Goal: Book appointment/travel/reservation

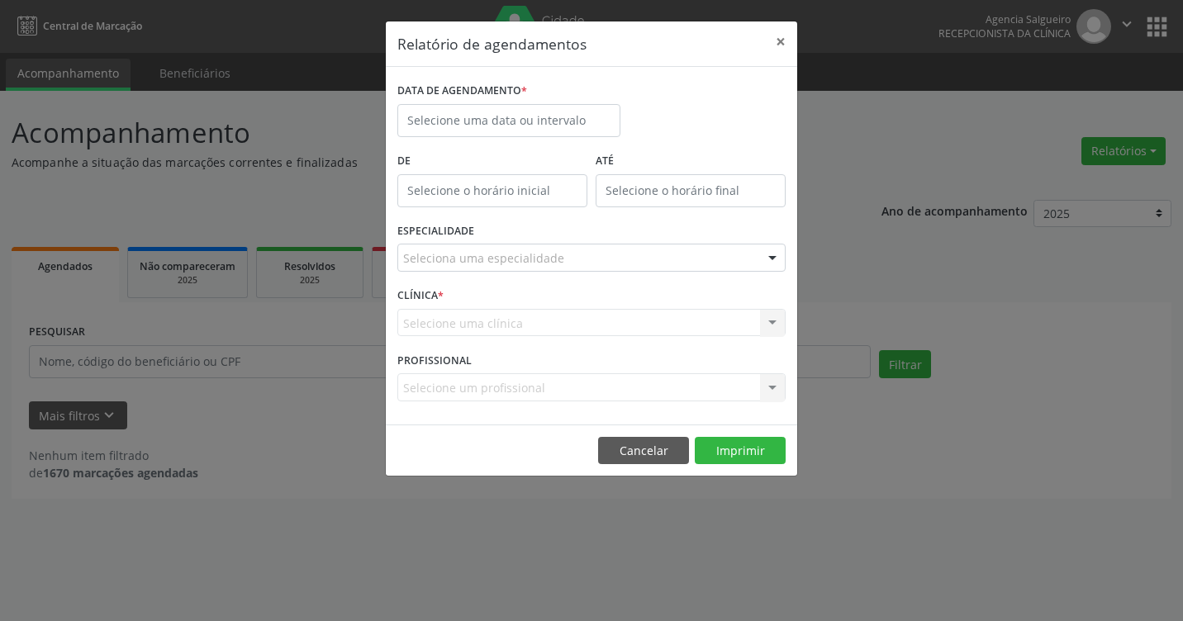
select select "7"
click at [520, 113] on input "text" at bounding box center [508, 120] width 223 height 33
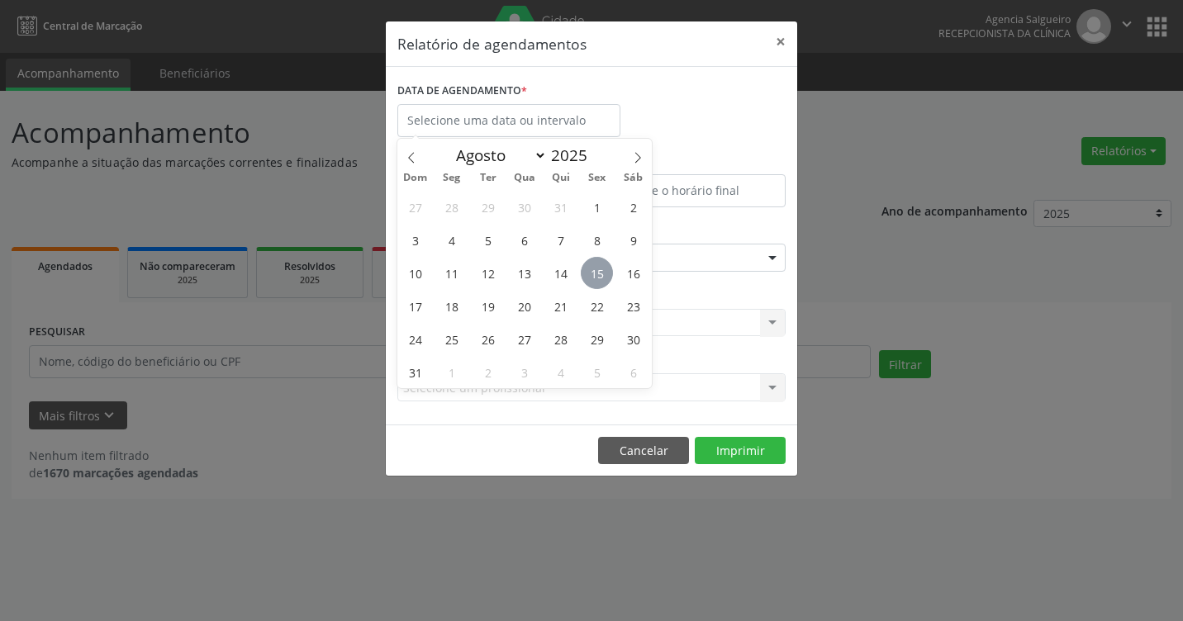
click at [598, 271] on span "15" at bounding box center [597, 273] width 32 height 32
type input "[DATE]"
click at [598, 271] on span "15" at bounding box center [597, 273] width 32 height 32
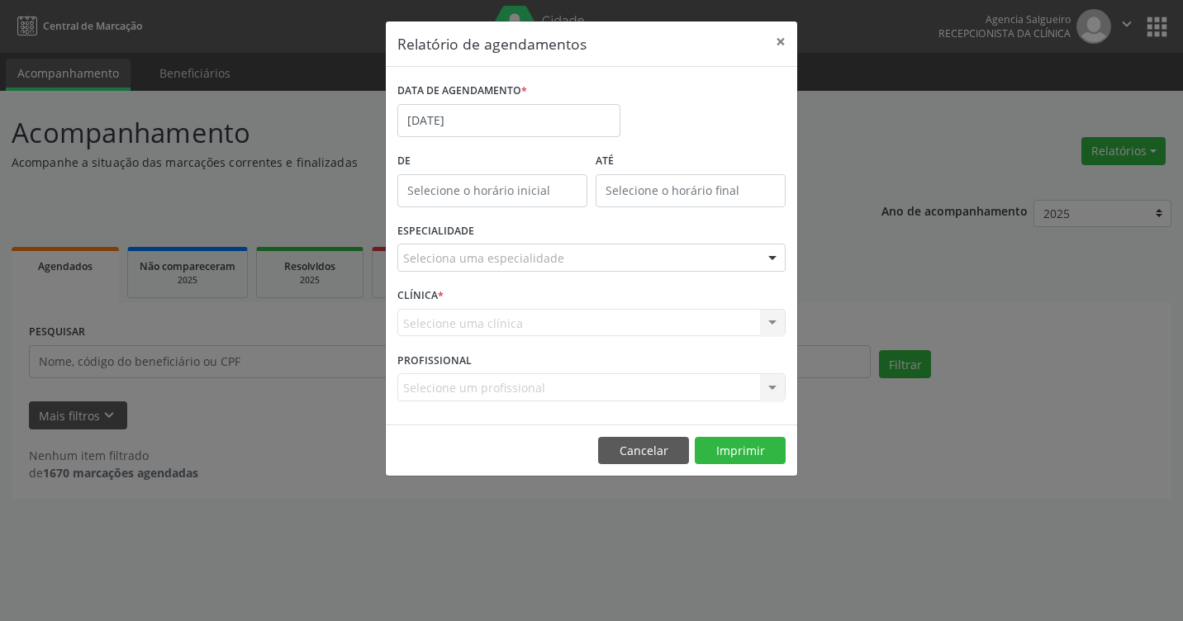
click at [767, 258] on div at bounding box center [772, 259] width 25 height 28
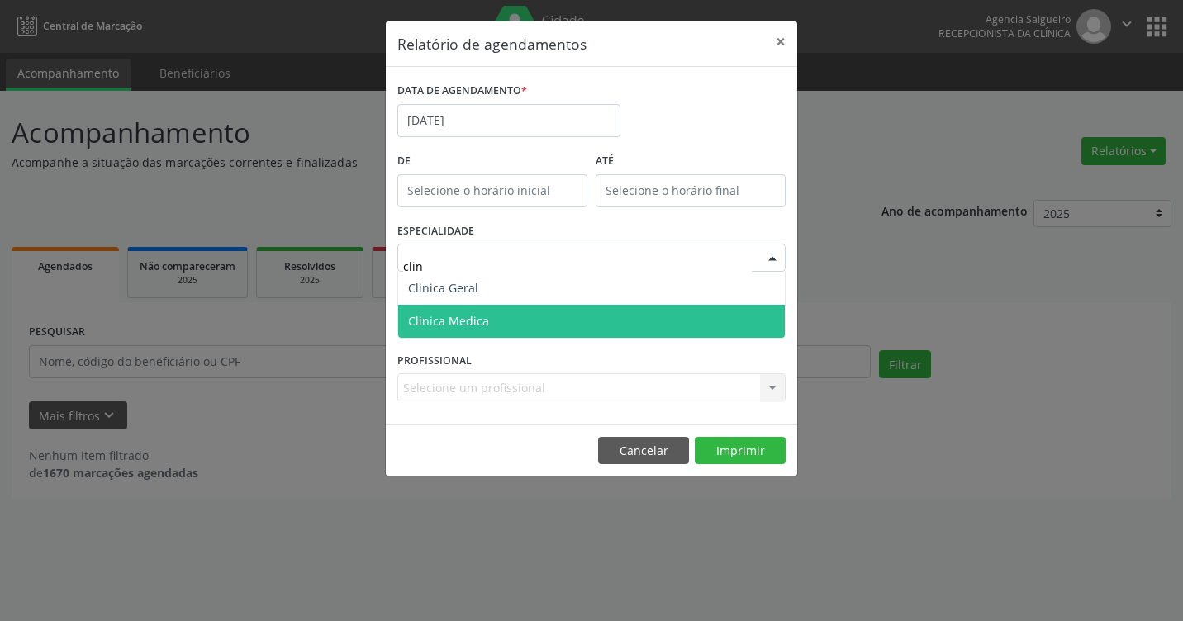
type input "clini"
click at [526, 329] on span "Clinica Medica" at bounding box center [591, 321] width 387 height 33
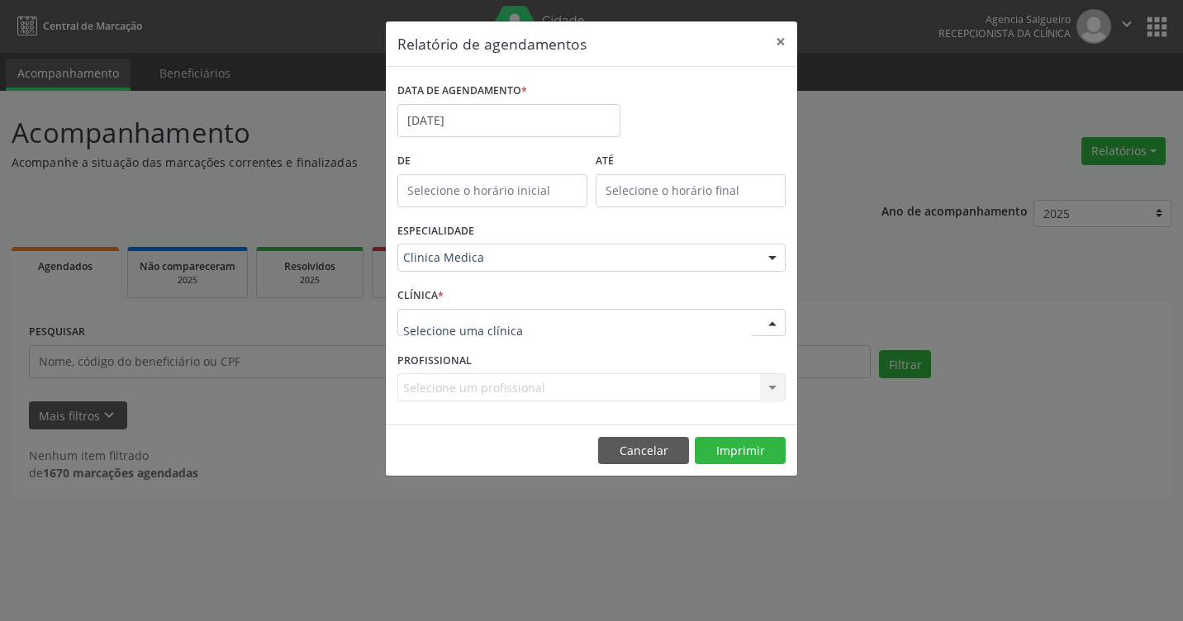
click at [779, 320] on div at bounding box center [772, 324] width 25 height 28
click at [456, 440] on footer "Cancelar Imprimir" at bounding box center [591, 451] width 411 height 52
click at [767, 326] on div at bounding box center [772, 324] width 25 height 28
click at [740, 455] on button "Imprimir" at bounding box center [740, 451] width 91 height 28
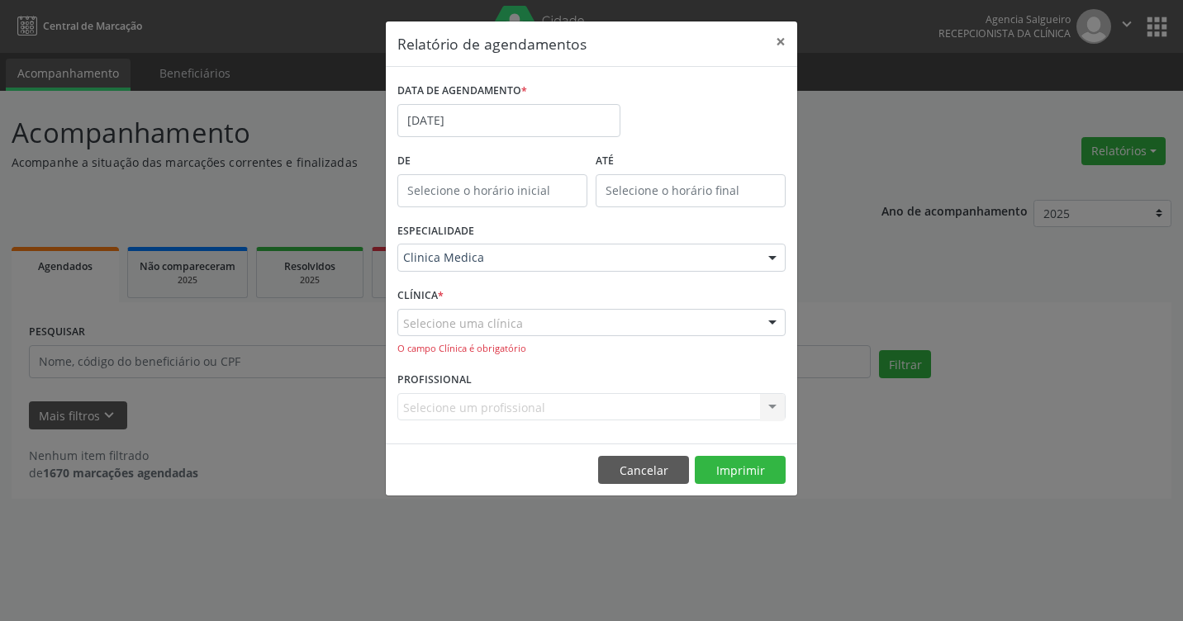
click at [767, 323] on div at bounding box center [772, 324] width 25 height 28
drag, startPoint x: 440, startPoint y: 313, endPoint x: 446, endPoint y: 334, distance: 21.4
click at [442, 315] on div at bounding box center [591, 323] width 388 height 28
click at [446, 334] on input "text" at bounding box center [577, 331] width 349 height 33
type input "salgueiro"
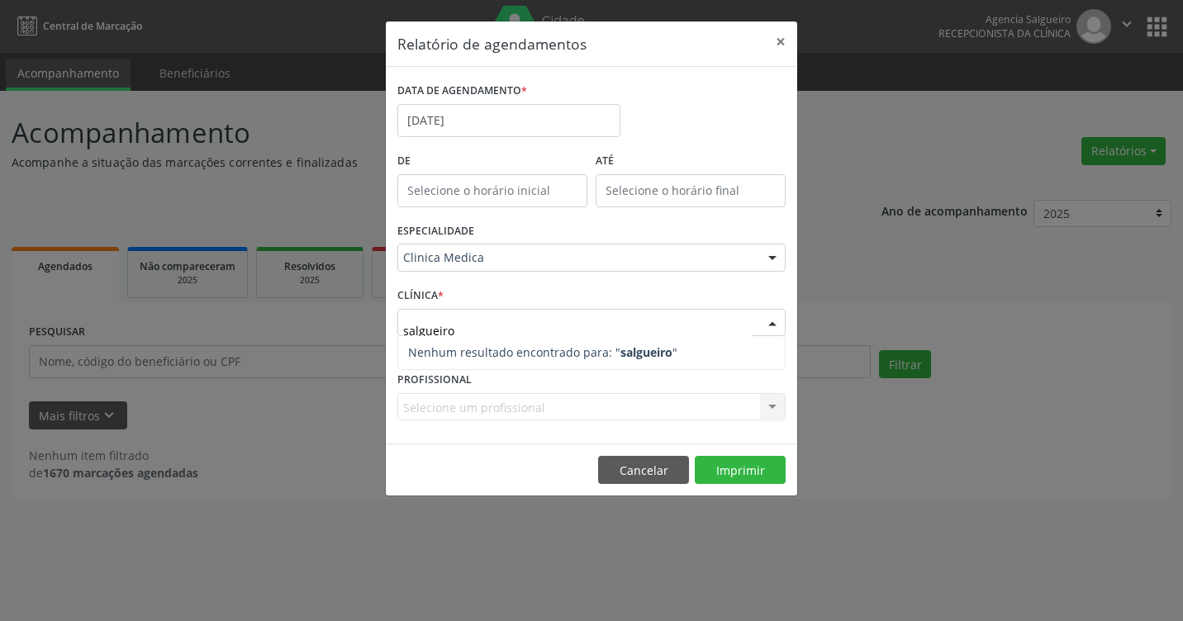
click at [626, 350] on strong "salgueiro" at bounding box center [646, 353] width 52 height 16
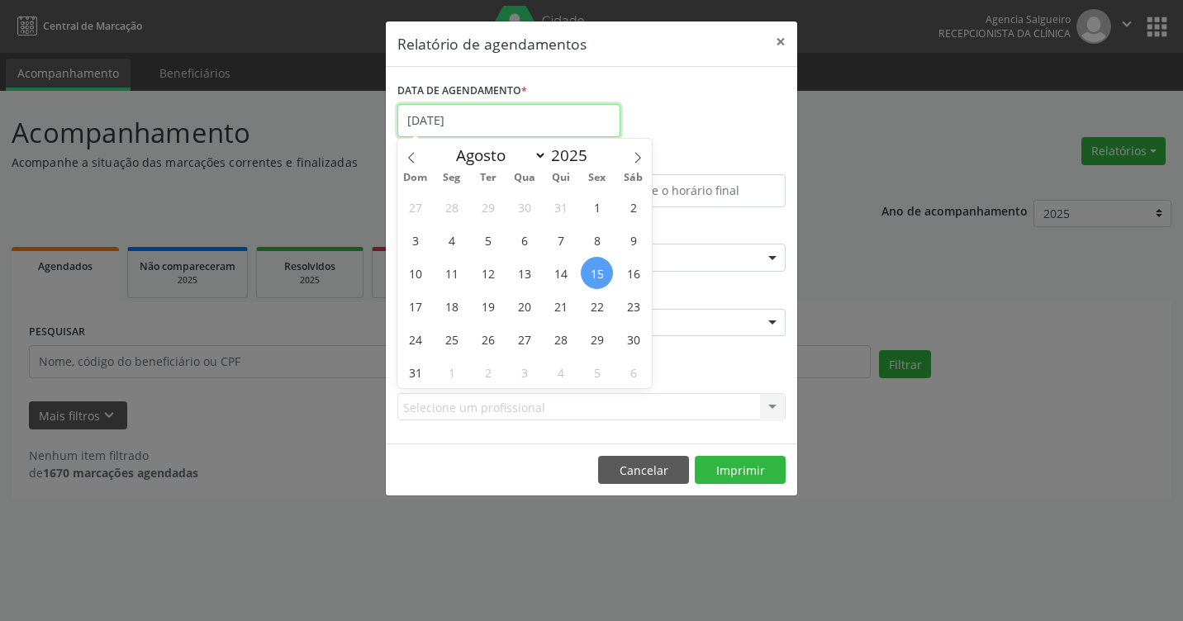
click at [485, 123] on input "[DATE]" at bounding box center [508, 120] width 223 height 33
click at [596, 268] on span "15" at bounding box center [597, 273] width 32 height 32
type input "[DATE]"
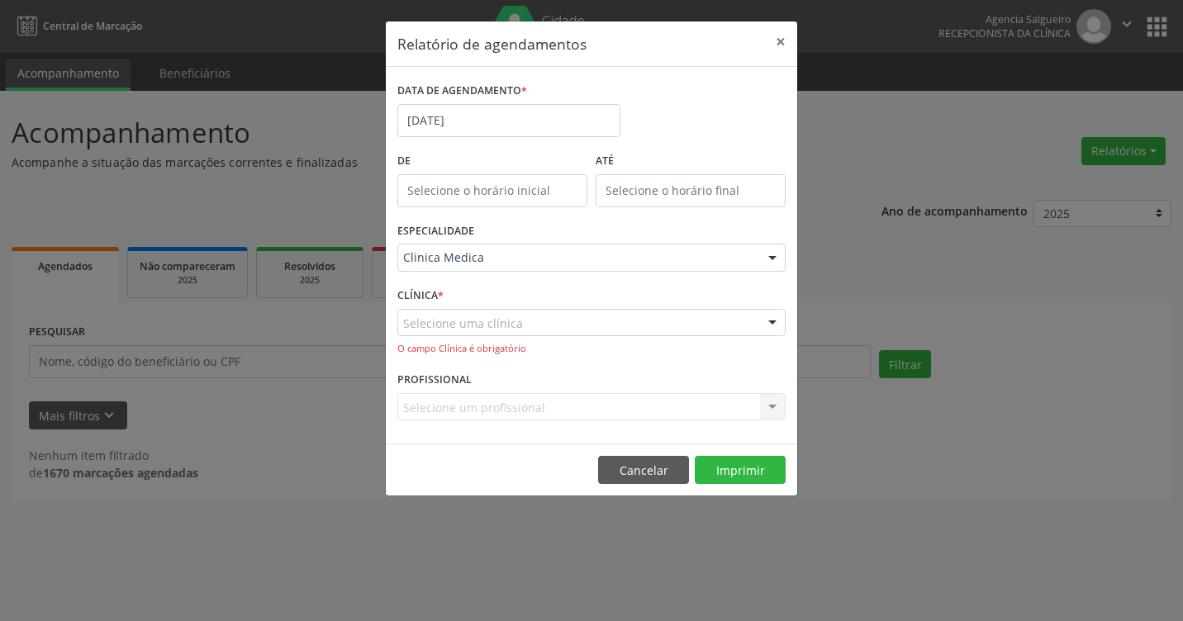
click at [769, 322] on div at bounding box center [772, 324] width 25 height 28
click at [520, 120] on input "[DATE]" at bounding box center [508, 120] width 223 height 33
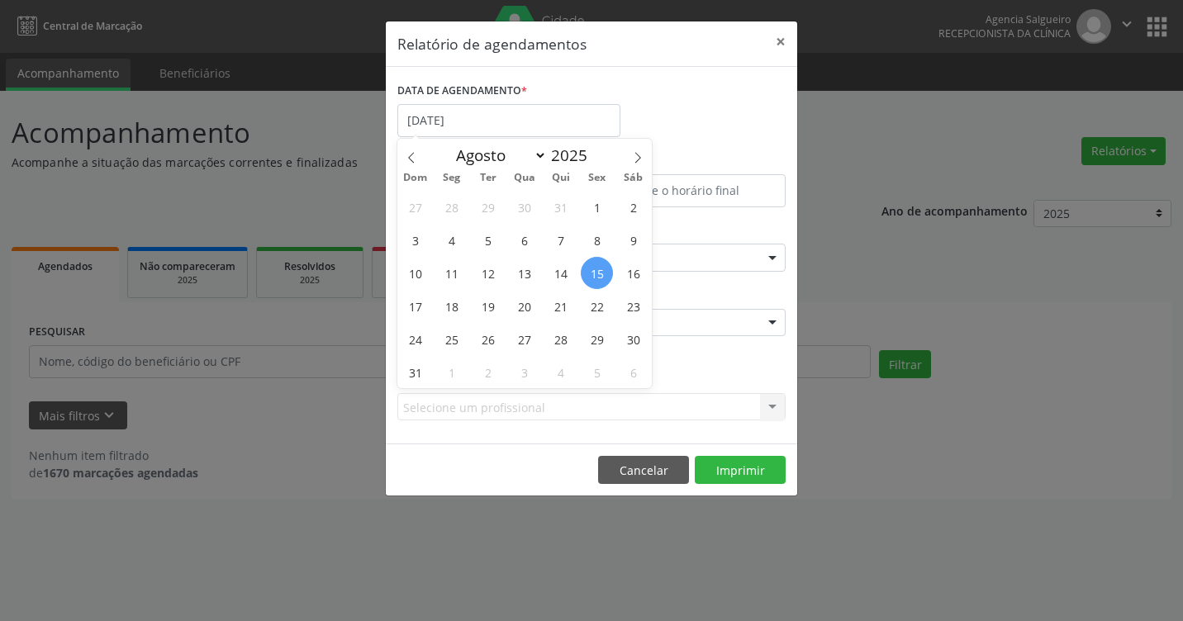
click at [605, 271] on span "15" at bounding box center [597, 273] width 32 height 32
type input "[DATE]"
click at [605, 271] on span "15" at bounding box center [597, 273] width 32 height 32
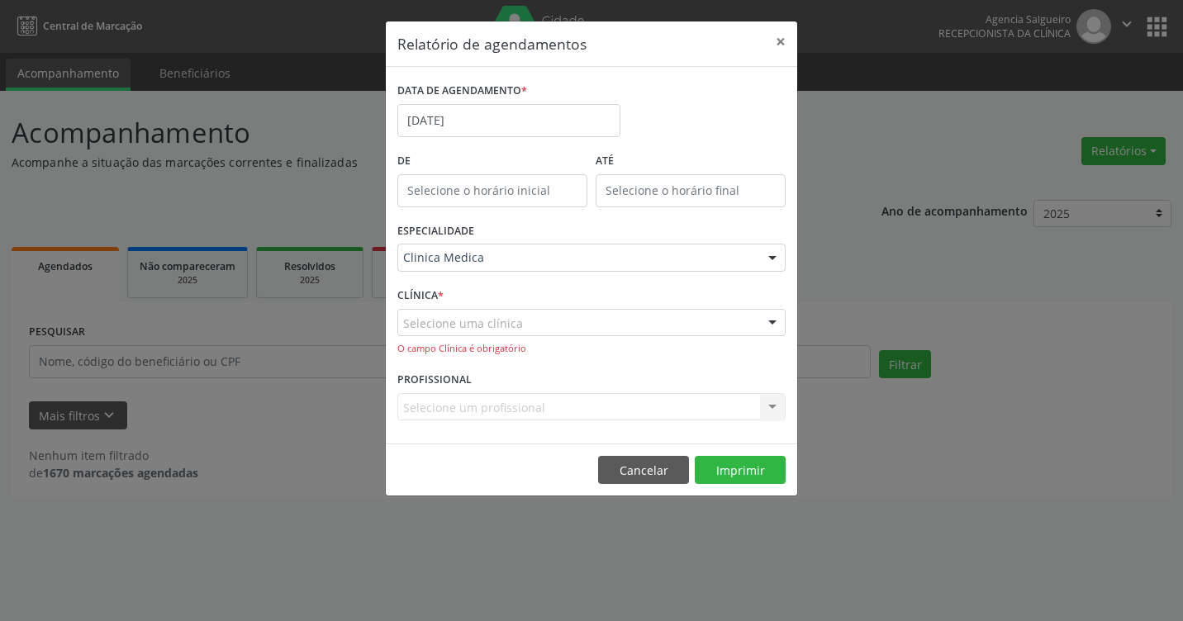
click at [774, 256] on div at bounding box center [772, 259] width 25 height 28
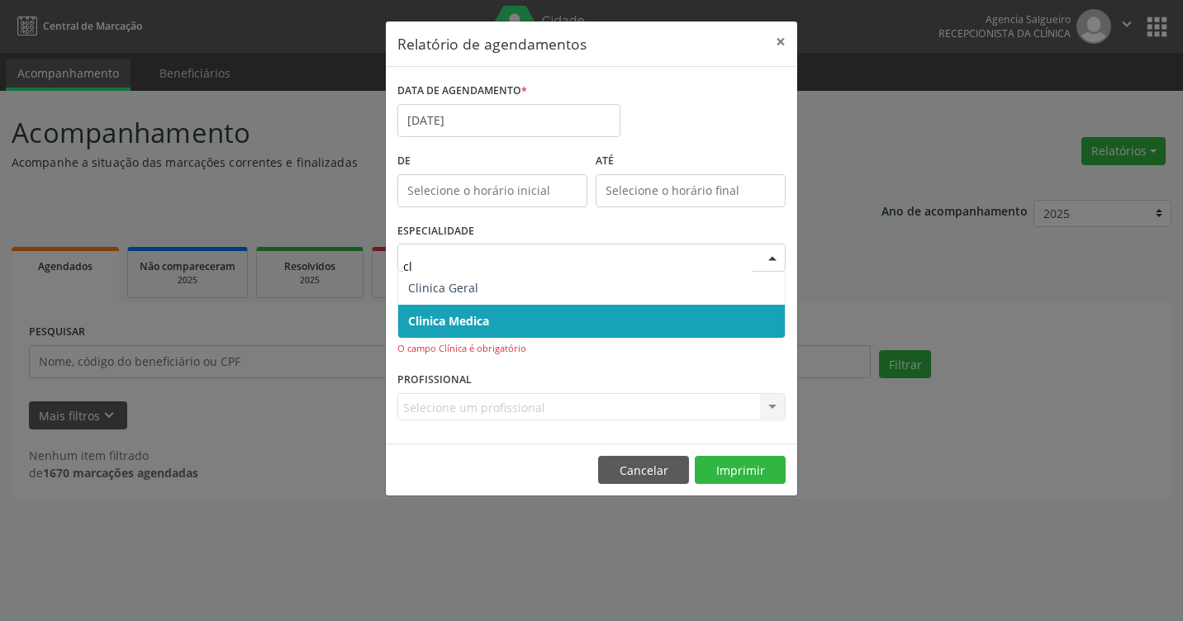
type input "cli"
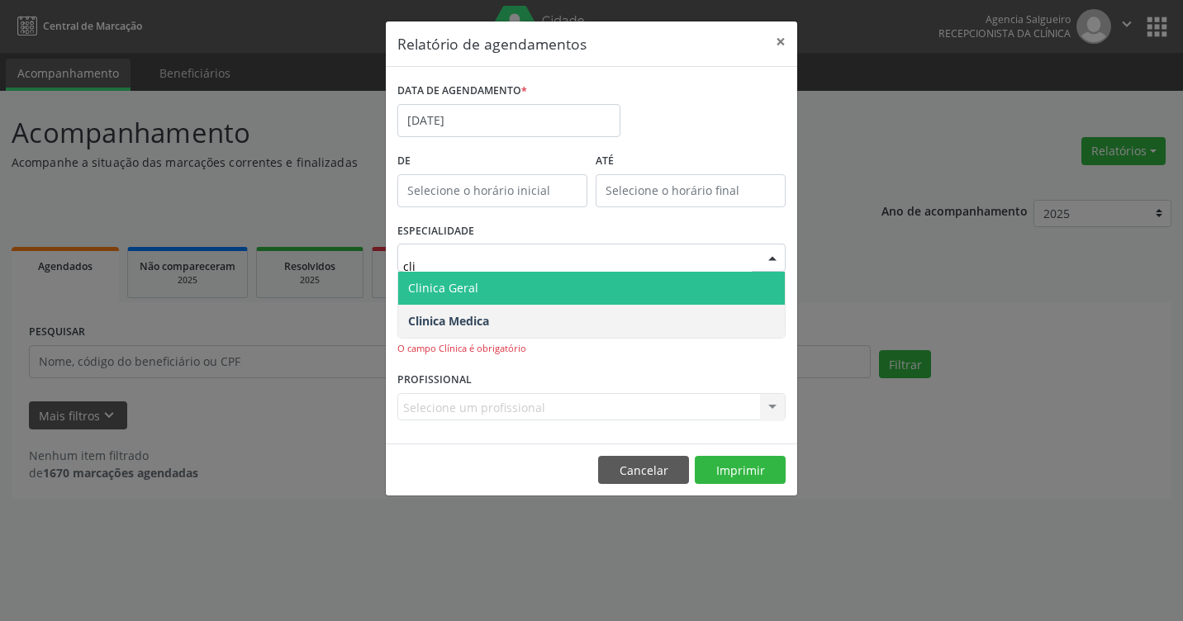
click at [551, 291] on span "Clinica Geral" at bounding box center [591, 288] width 387 height 33
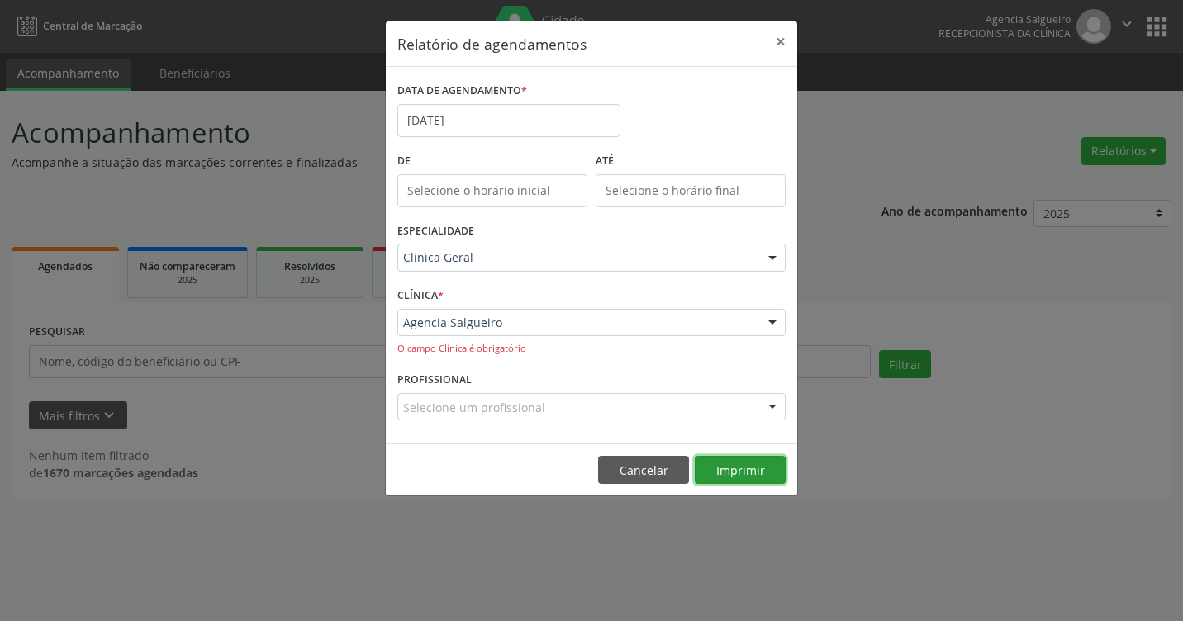
click at [744, 463] on button "Imprimir" at bounding box center [740, 470] width 91 height 28
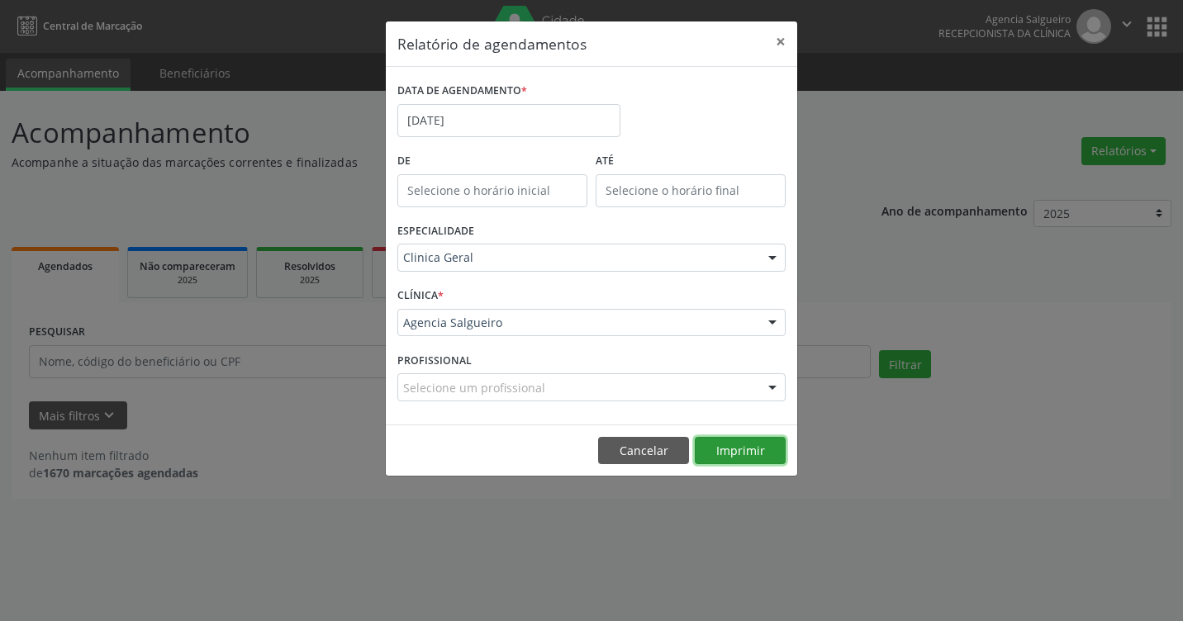
click at [751, 448] on button "Imprimir" at bounding box center [740, 451] width 91 height 28
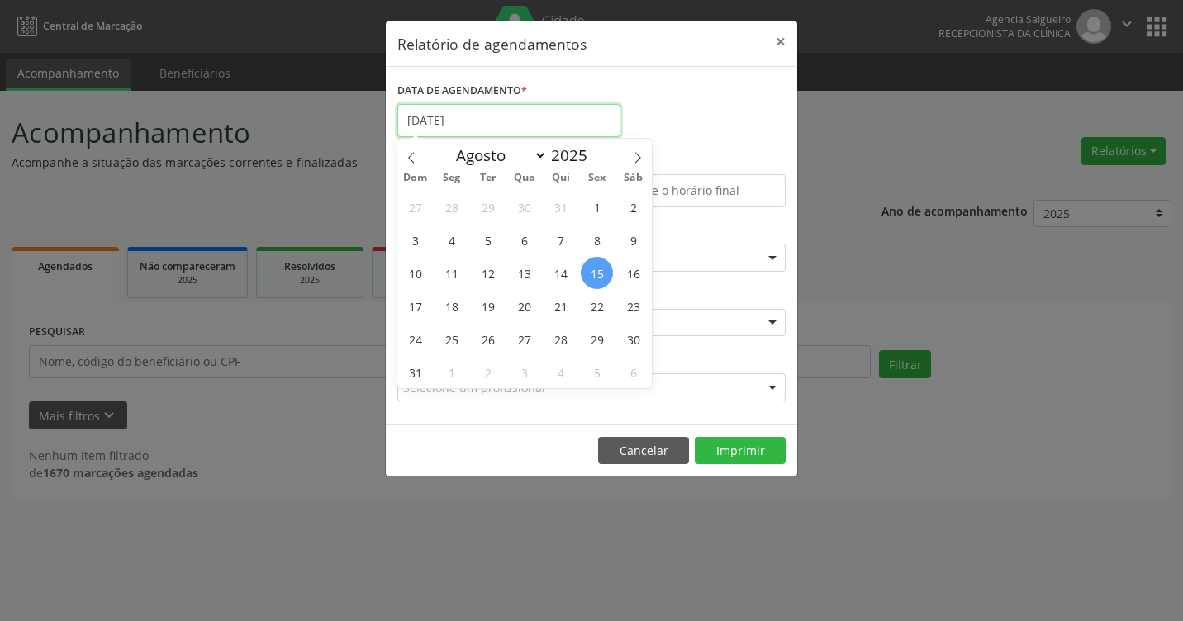
click at [540, 119] on input "[DATE]" at bounding box center [508, 120] width 223 height 33
click at [565, 281] on span "14" at bounding box center [560, 273] width 32 height 32
type input "[DATE]"
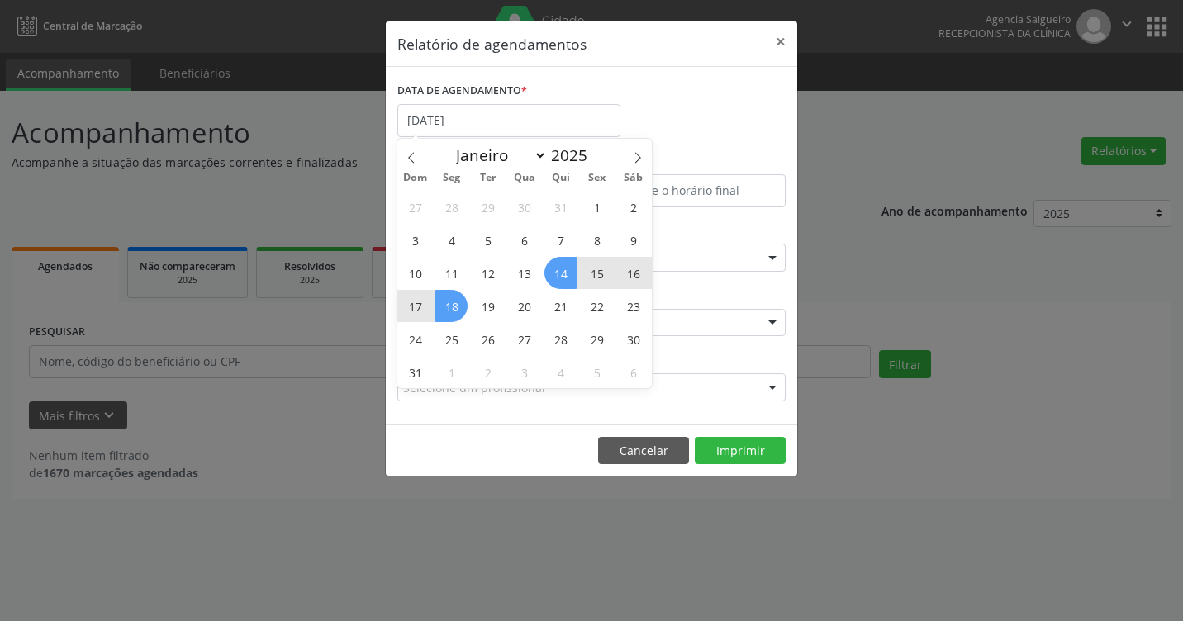
click at [453, 306] on span "18" at bounding box center [451, 306] width 32 height 32
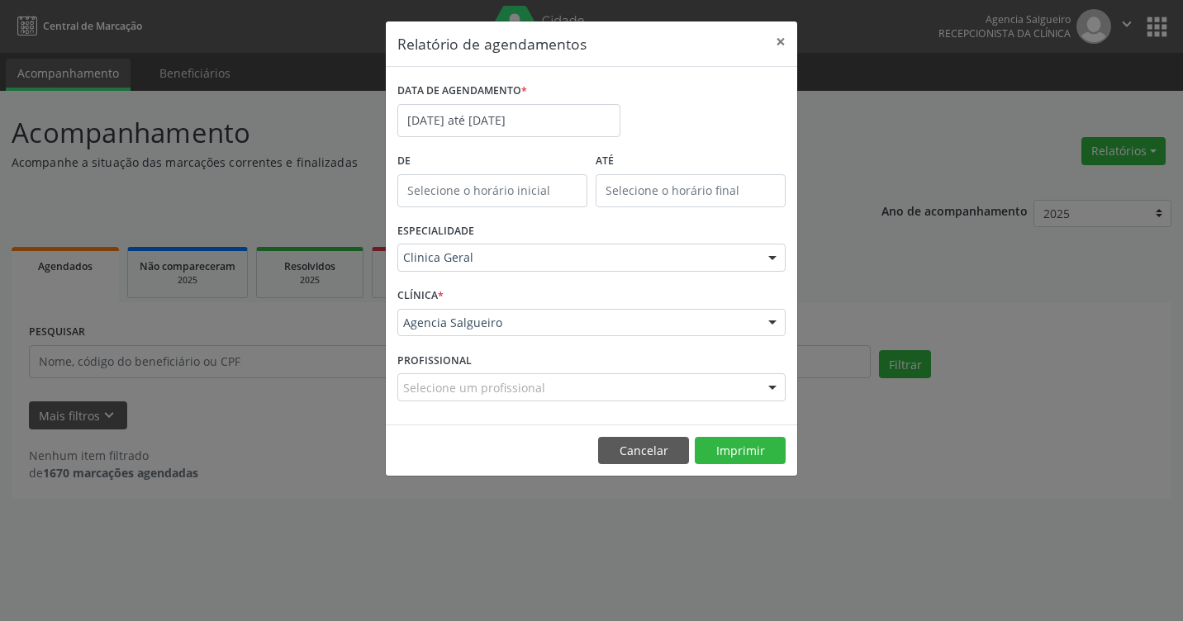
click at [453, 306] on div "CLÍNICA * Agencia Salgueiro Agencia Salgueiro Nenhum resultado encontrado para:…" at bounding box center [591, 315] width 397 height 64
click at [730, 454] on button "Imprimir" at bounding box center [740, 451] width 91 height 28
click at [786, 40] on button "×" at bounding box center [780, 41] width 33 height 40
